Goal: Transaction & Acquisition: Book appointment/travel/reservation

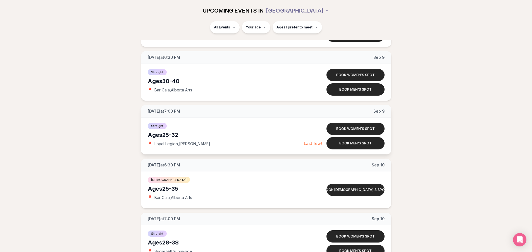
scroll to position [1620, 0]
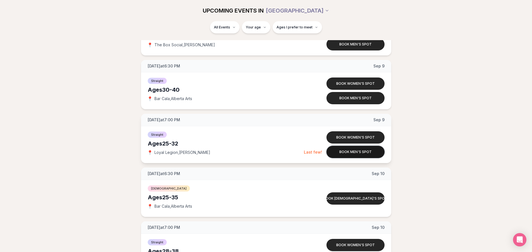
click at [351, 152] on button "Book men's spot" at bounding box center [355, 152] width 58 height 12
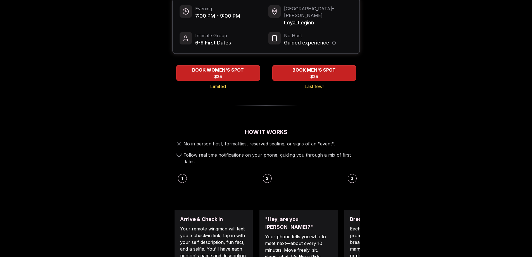
scroll to position [56, 0]
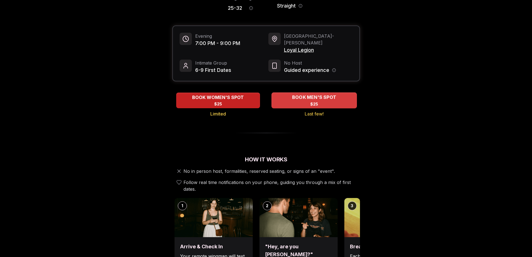
click at [327, 94] on span "BOOK MEN'S SPOT" at bounding box center [314, 97] width 46 height 7
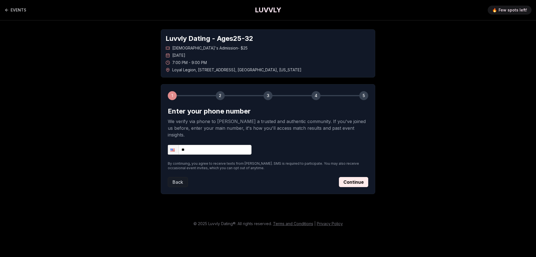
click at [209, 145] on input "**" at bounding box center [210, 150] width 84 height 10
type input "**********"
click at [5, 8] on icon "Back to events" at bounding box center [6, 10] width 4 height 4
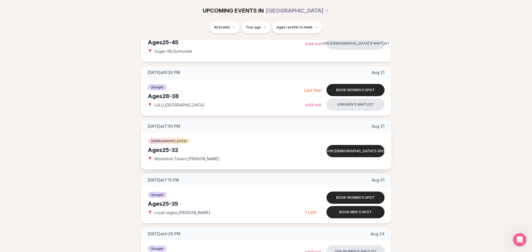
scroll to position [642, 0]
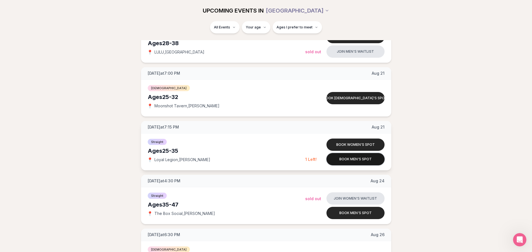
click at [361, 160] on button "Book men's spot" at bounding box center [355, 159] width 58 height 12
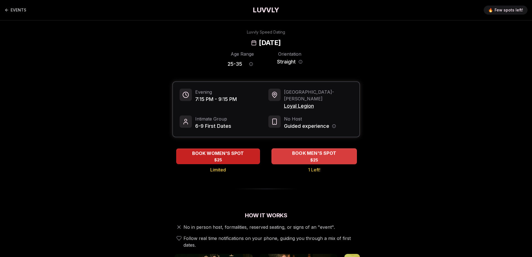
click at [309, 150] on span "BOOK MEN'S SPOT" at bounding box center [314, 153] width 46 height 7
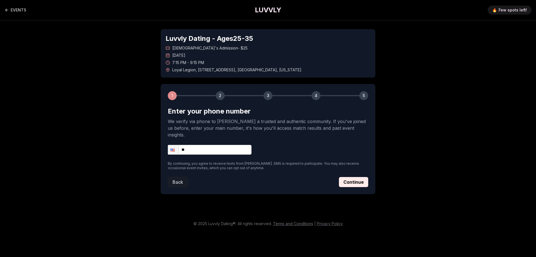
click at [204, 145] on input "**" at bounding box center [210, 150] width 84 height 10
type input "**********"
click at [356, 178] on button "Continue" at bounding box center [353, 182] width 29 height 10
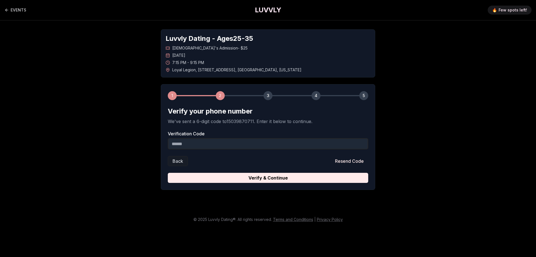
click at [230, 140] on input "Verification Code" at bounding box center [268, 143] width 201 height 11
click at [345, 160] on button "Resend Code" at bounding box center [350, 161] width 38 height 10
click at [266, 141] on input "Verification Code" at bounding box center [268, 143] width 201 height 11
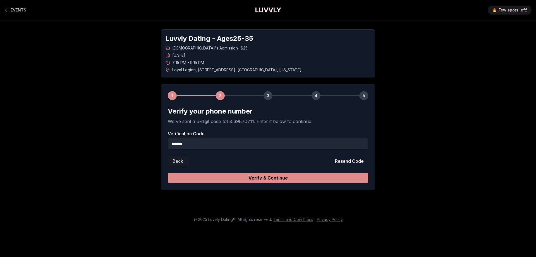
type input "******"
click at [273, 179] on button "Verify & Continue" at bounding box center [268, 178] width 201 height 10
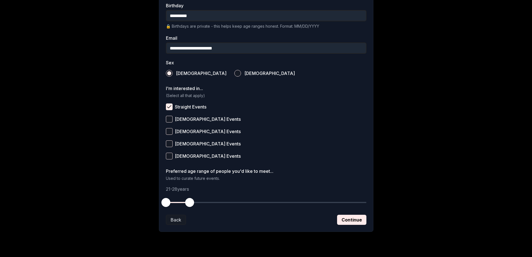
scroll to position [164, 0]
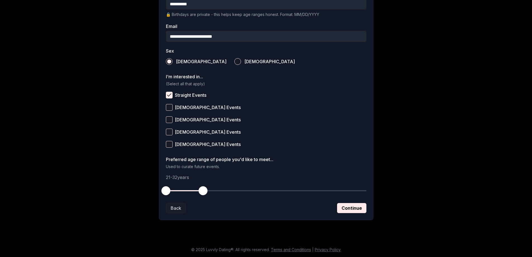
drag, startPoint x: 190, startPoint y: 190, endPoint x: 176, endPoint y: 193, distance: 15.0
click at [202, 192] on span "button" at bounding box center [203, 190] width 9 height 9
drag, startPoint x: 164, startPoint y: 192, endPoint x: 179, endPoint y: 193, distance: 15.1
click at [179, 193] on span "button" at bounding box center [179, 190] width 9 height 9
drag, startPoint x: 200, startPoint y: 192, endPoint x: 204, endPoint y: 192, distance: 3.9
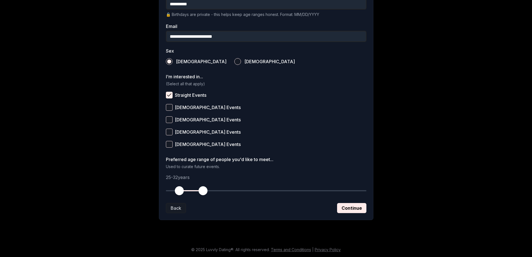
click at [204, 192] on span "button" at bounding box center [203, 190] width 9 height 9
click at [352, 209] on button "Continue" at bounding box center [351, 208] width 29 height 10
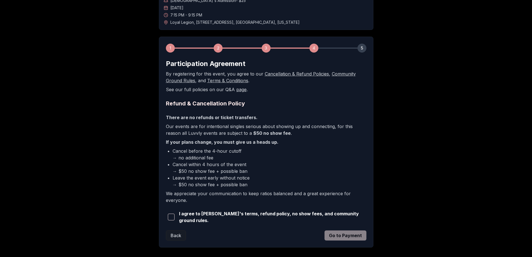
scroll to position [56, 0]
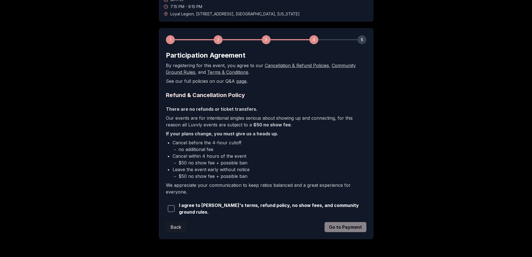
click at [173, 208] on span "button" at bounding box center [171, 208] width 7 height 7
click at [343, 227] on button "Go to Payment" at bounding box center [346, 227] width 42 height 10
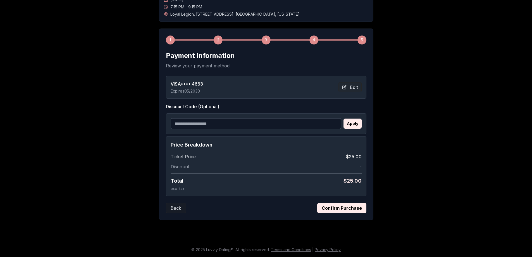
click at [275, 120] on input "Discount Code (Optional)" at bounding box center [256, 123] width 171 height 11
paste input "**********"
type input "**********"
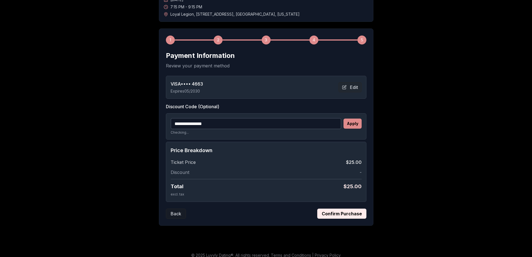
click at [359, 125] on button "Apply" at bounding box center [353, 123] width 18 height 10
click at [337, 213] on button "Confirm Purchase" at bounding box center [341, 213] width 49 height 10
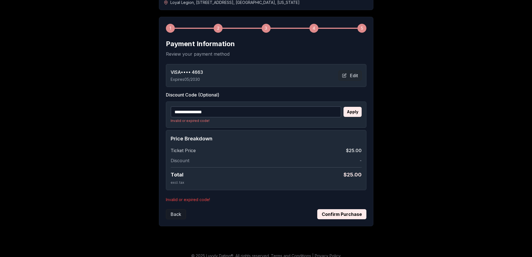
scroll to position [73, 0]
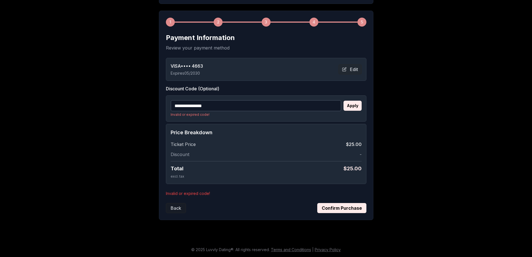
drag, startPoint x: 237, startPoint y: 108, endPoint x: -15, endPoint y: 118, distance: 251.6
click at [0, 118] on html "**********" at bounding box center [266, 92] width 532 height 330
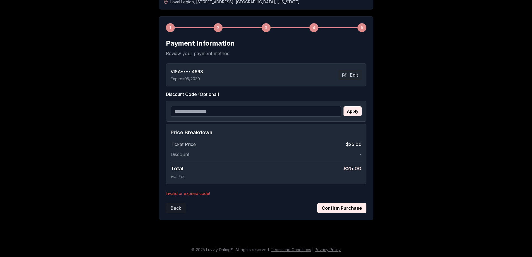
click at [355, 211] on button "Confirm Purchase" at bounding box center [341, 208] width 49 height 10
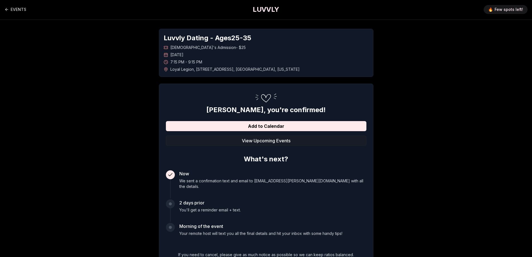
scroll to position [0, 0]
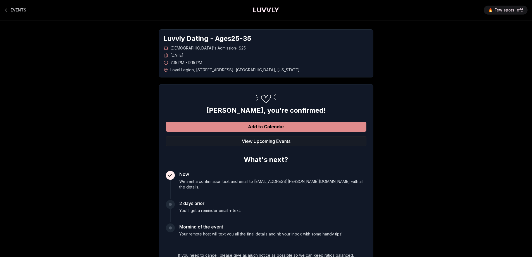
click at [282, 128] on button "Add to Calendar" at bounding box center [266, 126] width 201 height 10
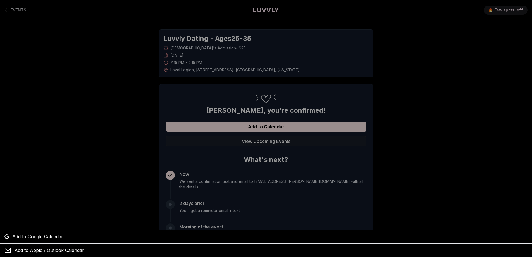
click at [246, 126] on div at bounding box center [266, 128] width 532 height 257
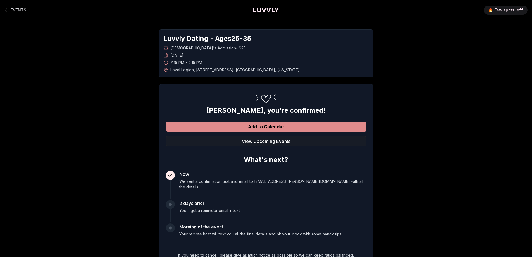
click at [245, 126] on button "Add to Calendar" at bounding box center [266, 126] width 201 height 10
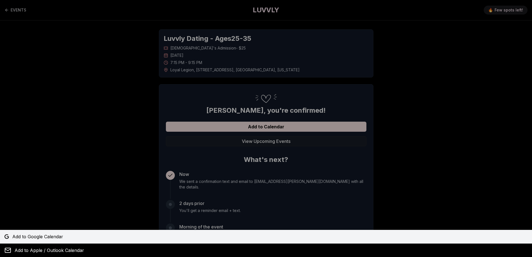
click at [27, 236] on span "Add to Google Calendar" at bounding box center [37, 236] width 51 height 7
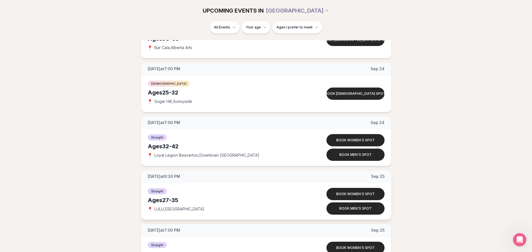
scroll to position [2543, 0]
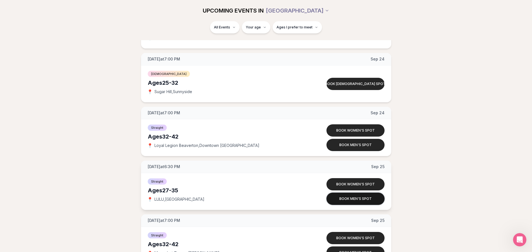
click at [340, 198] on button "Book men's spot" at bounding box center [355, 199] width 58 height 12
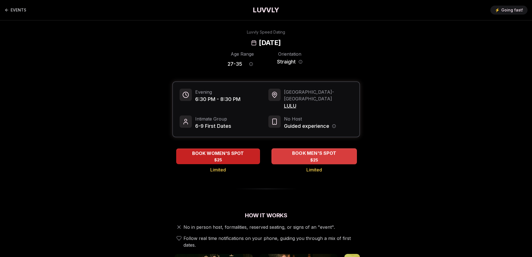
click at [329, 150] on div "BOOK MEN'S SPOT $25" at bounding box center [313, 155] width 85 height 15
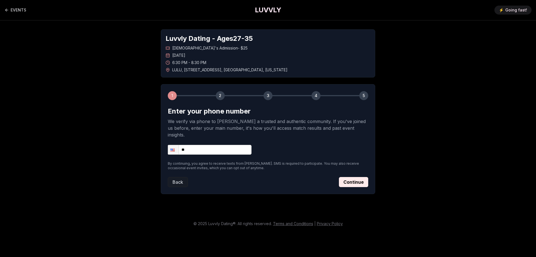
click at [227, 145] on input "**" at bounding box center [210, 150] width 84 height 10
type input "**********"
click at [348, 177] on button "Continue" at bounding box center [353, 182] width 29 height 10
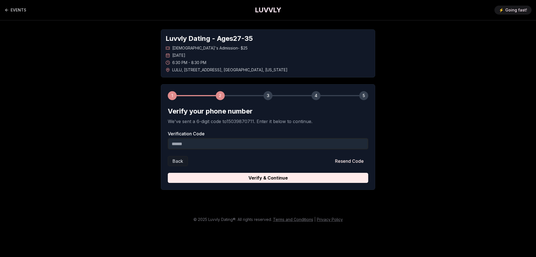
click at [238, 139] on input "Verification Code" at bounding box center [268, 143] width 201 height 11
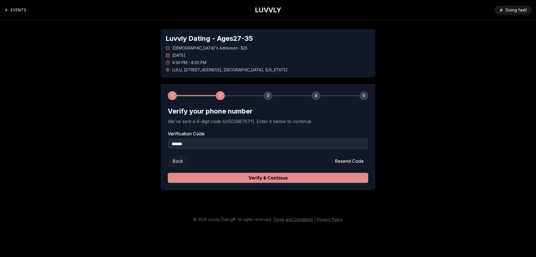
type input "******"
click at [251, 173] on button "Verify & Continue" at bounding box center [268, 178] width 201 height 10
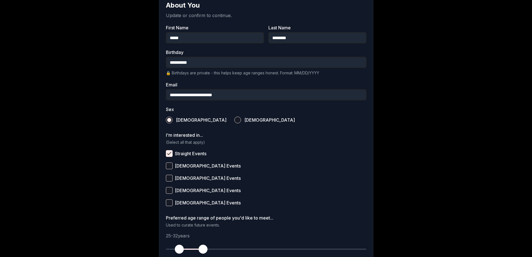
scroll to position [140, 0]
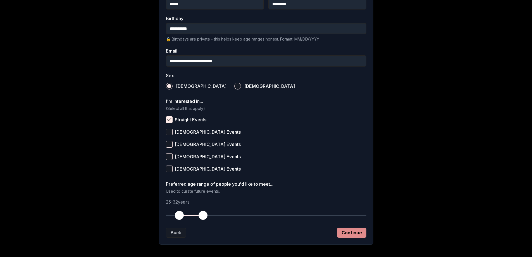
click at [348, 232] on button "Continue" at bounding box center [351, 232] width 29 height 10
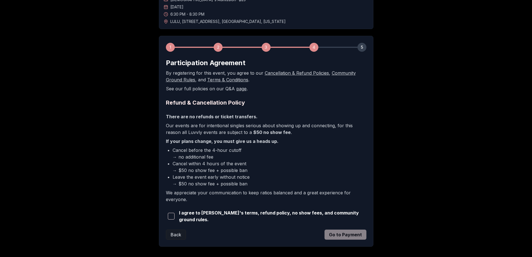
scroll to position [56, 0]
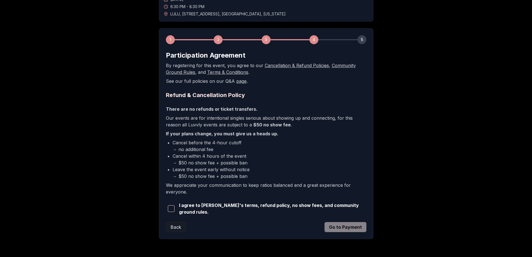
click at [171, 208] on span "button" at bounding box center [171, 208] width 7 height 7
click at [347, 226] on button "Go to Payment" at bounding box center [346, 227] width 42 height 10
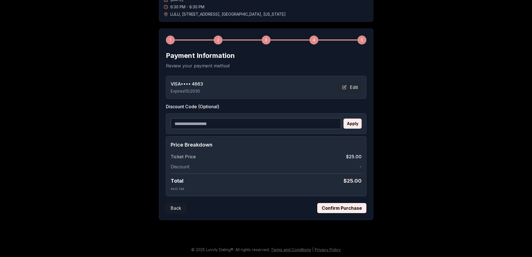
click at [342, 211] on button "Confirm Purchase" at bounding box center [341, 208] width 49 height 10
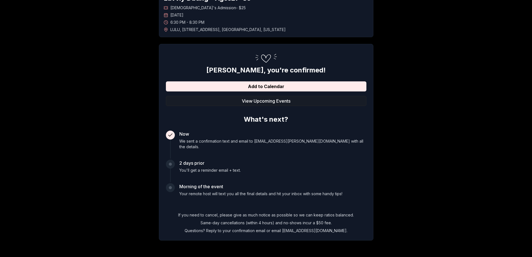
scroll to position [55, 0]
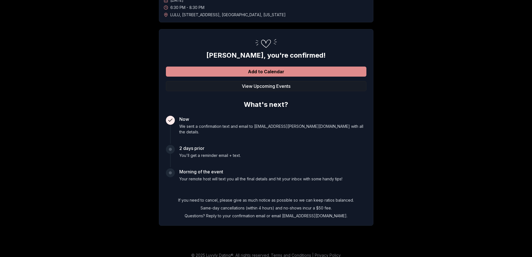
click at [282, 71] on button "Add to Calendar" at bounding box center [266, 71] width 201 height 10
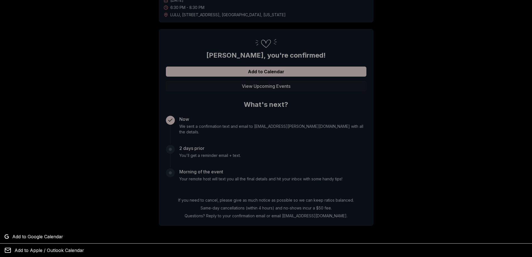
click at [235, 74] on div at bounding box center [266, 128] width 532 height 257
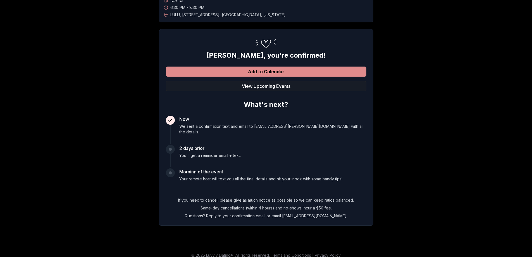
click at [250, 72] on button "Add to Calendar" at bounding box center [266, 71] width 201 height 10
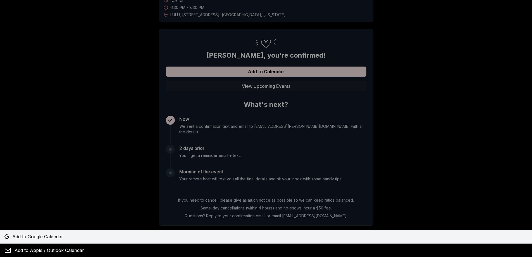
click at [20, 238] on span "Add to Google Calendar" at bounding box center [37, 236] width 51 height 7
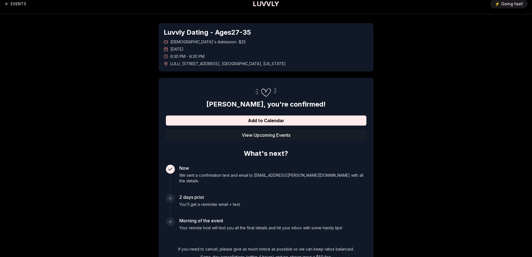
scroll to position [0, 0]
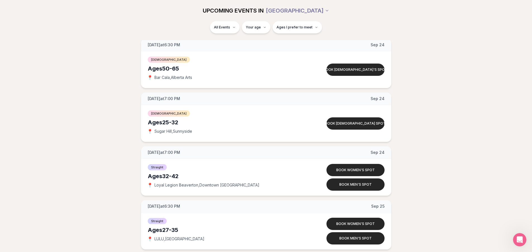
scroll to position [2514, 0]
